Goal: Task Accomplishment & Management: Manage account settings

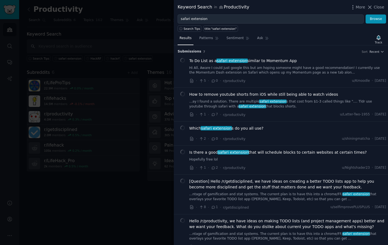
click at [291, 156] on div "Is there a good safari extension that will schedule blocks to certain websites …" at bounding box center [288, 156] width 197 height 13
click at [59, 199] on div at bounding box center [194, 122] width 388 height 245
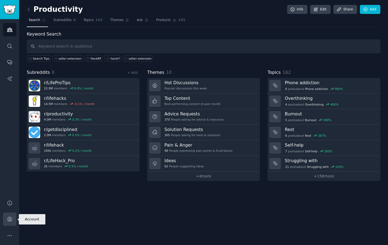
click at [9, 222] on icon "Sidebar" at bounding box center [10, 219] width 6 height 6
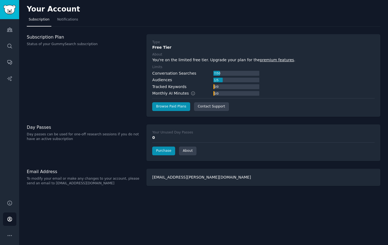
click at [176, 76] on div "Conversation Searches 7 / 50 Audiences 1 / 5 Tracked Keywords 0 / 0 Monthly AI …" at bounding box center [205, 84] width 107 height 26
drag, startPoint x: 167, startPoint y: 63, endPoint x: 193, endPoint y: 57, distance: 25.8
click at [193, 57] on div "Type Free Tier About You're on the limited free tier. Upgrade your plan for the…" at bounding box center [263, 75] width 223 height 71
click at [193, 58] on div "You're on the limited free tier. Upgrade your plan for the premium features ." at bounding box center [263, 60] width 223 height 6
click at [180, 108] on link "Browse Paid Plans" at bounding box center [171, 106] width 38 height 9
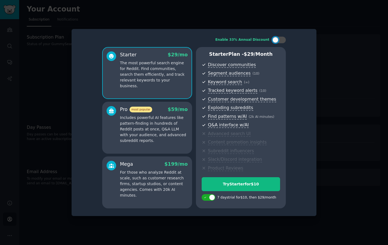
click at [158, 69] on p "The most powerful search engine for Reddit. Find communities, search them effic…" at bounding box center [154, 74] width 68 height 29
click at [146, 132] on p "Includes powerful AI features like pattern-finding in hundreds of Reddit posts …" at bounding box center [154, 129] width 68 height 29
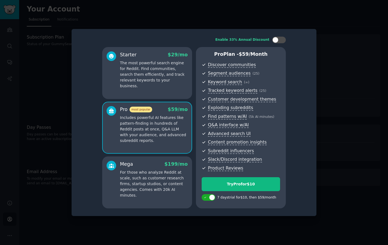
click at [145, 194] on div "Mega $ 199 /mo For those who analyze Reddit at scale, such as customer research…" at bounding box center [147, 182] width 90 height 52
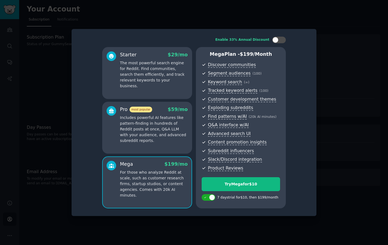
click at [176, 86] on div "Starter $ 29 /mo The most powerful search engine for Reddit. Find communities, …" at bounding box center [147, 73] width 90 height 52
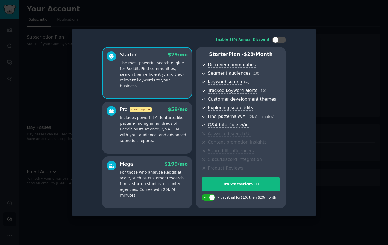
click at [165, 172] on p "For those who analyze Reddit at scale, such as customer research firms, startup…" at bounding box center [154, 184] width 68 height 29
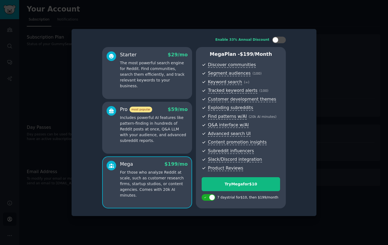
click at [362, 162] on div at bounding box center [194, 122] width 388 height 245
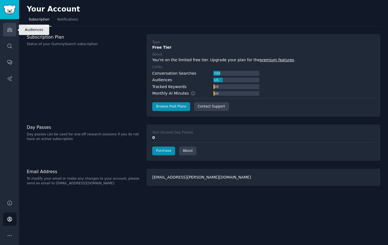
click at [11, 26] on link "Audiences" at bounding box center [9, 29] width 13 height 13
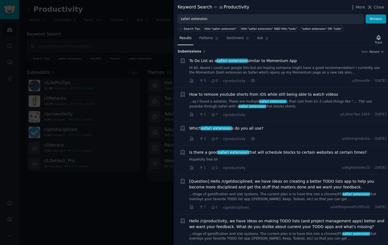
click at [148, 29] on div at bounding box center [194, 122] width 388 height 245
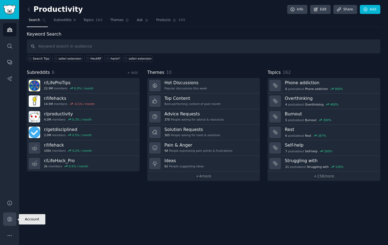
click at [11, 224] on link "Account" at bounding box center [9, 219] width 13 height 13
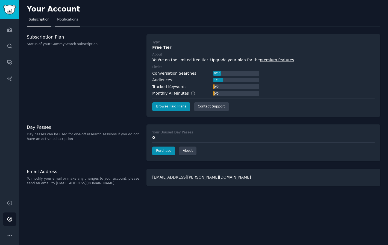
click at [71, 17] on link "Notifications" at bounding box center [67, 20] width 25 height 11
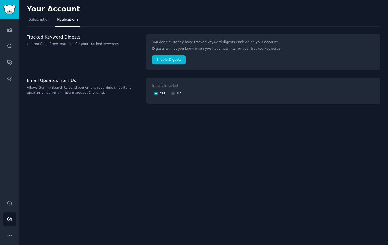
drag, startPoint x: 38, startPoint y: 37, endPoint x: 91, endPoint y: 36, distance: 52.5
click at [91, 36] on h3 "Tracked Keyword Digests" at bounding box center [84, 37] width 114 height 6
drag, startPoint x: 41, startPoint y: 39, endPoint x: 65, endPoint y: 38, distance: 24.1
click at [65, 38] on h3 "Tracked Keyword Digests" at bounding box center [84, 37] width 114 height 6
drag, startPoint x: 48, startPoint y: 45, endPoint x: 389, endPoint y: 126, distance: 350.4
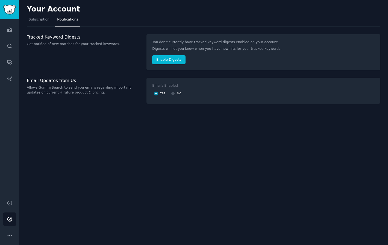
click at [388, 126] on html "Advanced Search Audiences Search Conversations AI Reports Help Account More You…" at bounding box center [194, 122] width 388 height 245
click at [318, 169] on div "Your Account Subscription Notifications Tracked Keyword Digests Get notified of…" at bounding box center [203, 122] width 369 height 245
drag, startPoint x: 174, startPoint y: 45, endPoint x: 232, endPoint y: 44, distance: 57.4
click at [232, 44] on div "You don't currently have tracked keyword digests enabled on your account. Diges…" at bounding box center [263, 52] width 223 height 25
click at [171, 66] on div "You don't currently have tracked keyword digests enabled on your account. Diges…" at bounding box center [264, 52] width 234 height 36
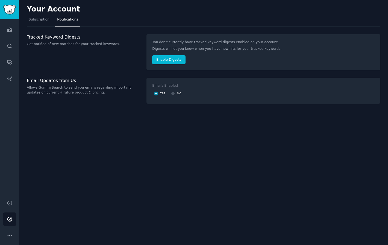
click at [170, 64] on div "You don't currently have tracked keyword digests enabled on your account. Diges…" at bounding box center [264, 52] width 234 height 36
click at [165, 63] on button "Enable Digests" at bounding box center [168, 59] width 33 height 9
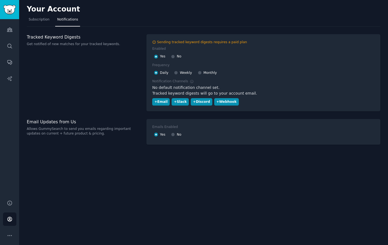
drag, startPoint x: 175, startPoint y: 45, endPoint x: 223, endPoint y: 39, distance: 47.9
click at [223, 39] on div "Sending tracked keyword digests requires a paid plan Enabled Yes No Frequency D…" at bounding box center [264, 72] width 234 height 77
click at [98, 71] on div "Tracked Keyword Digests Get notified of new matches for your tracked keywords." at bounding box center [84, 72] width 114 height 77
click at [176, 56] on div "No" at bounding box center [176, 56] width 10 height 9
click at [175, 56] on input "No" at bounding box center [173, 57] width 4 height 4
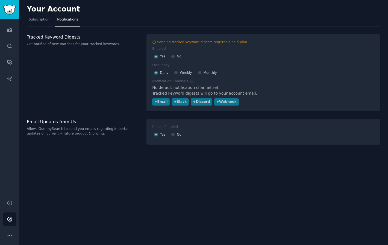
radio input "false"
radio input "true"
click at [39, 22] on link "Subscription" at bounding box center [39, 20] width 25 height 11
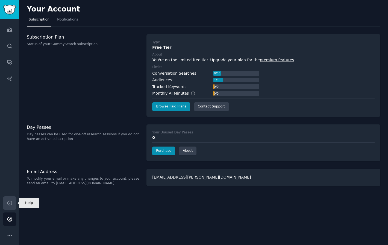
click at [9, 204] on icon "Sidebar" at bounding box center [10, 203] width 6 height 6
